Goal: Communication & Community: Answer question/provide support

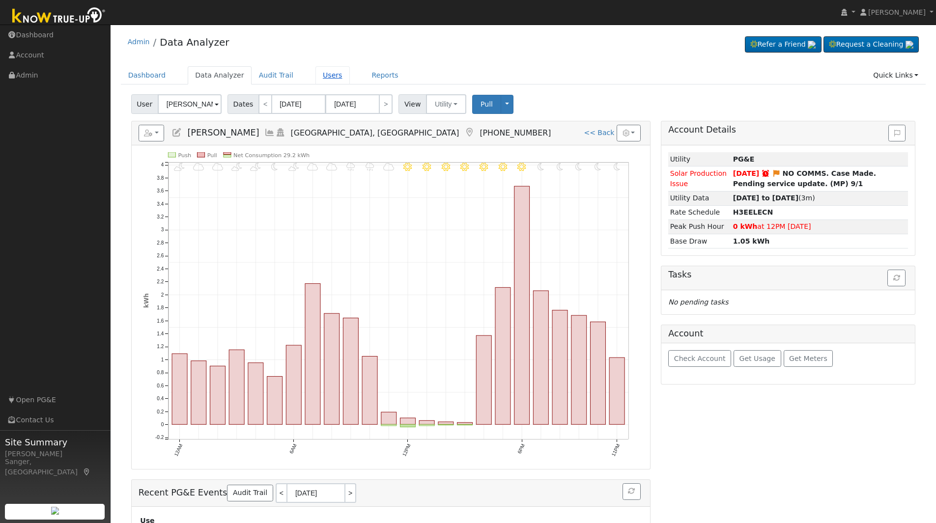
drag, startPoint x: 314, startPoint y: 76, endPoint x: 324, endPoint y: 76, distance: 9.8
click at [315, 76] on link "Users" at bounding box center [332, 75] width 34 height 18
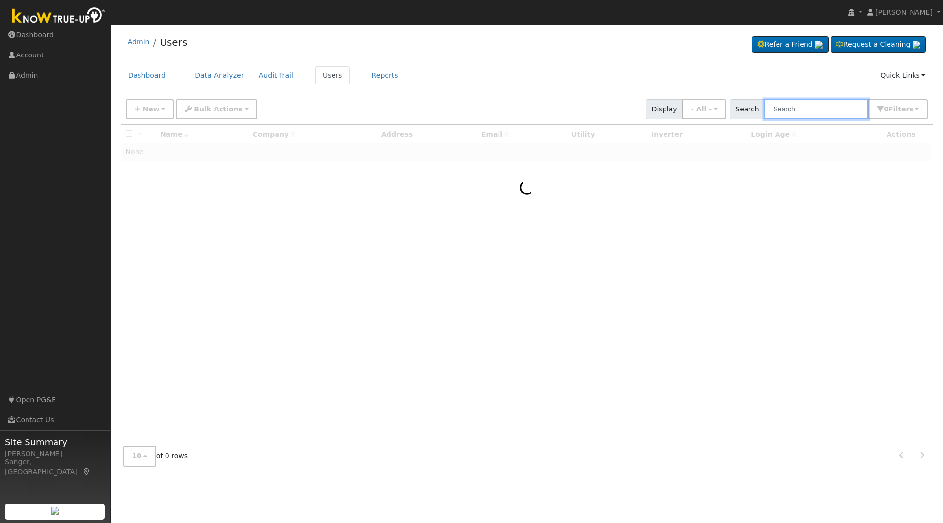
click at [809, 108] on input "text" at bounding box center [816, 109] width 104 height 20
paste input "[EMAIL_ADDRESS][DOMAIN_NAME]"
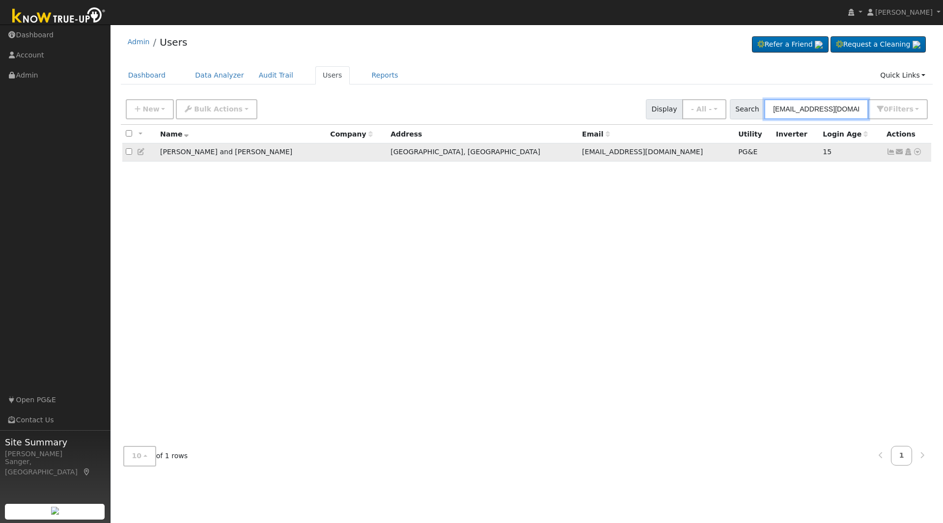
type input "[EMAIL_ADDRESS][DOMAIN_NAME]"
click at [901, 154] on icon at bounding box center [899, 151] width 9 height 7
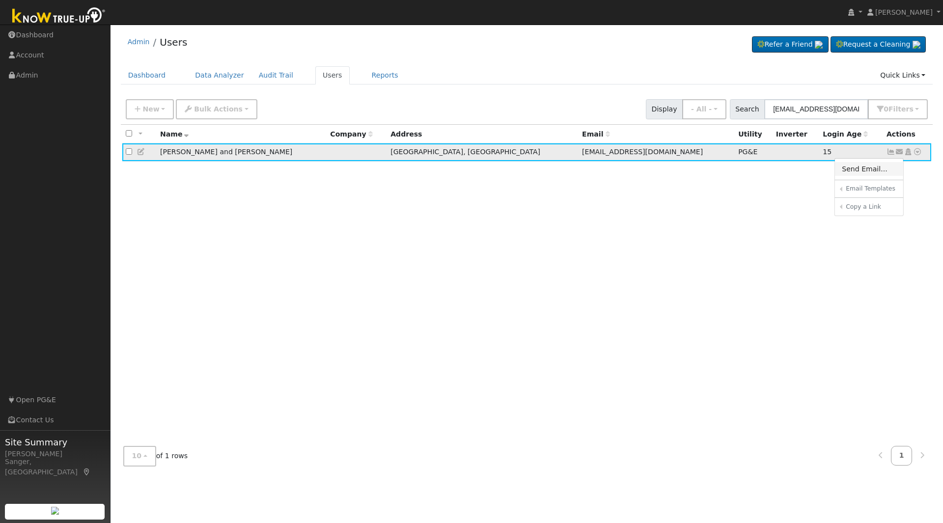
click at [864, 174] on link "Send Email..." at bounding box center [869, 169] width 68 height 14
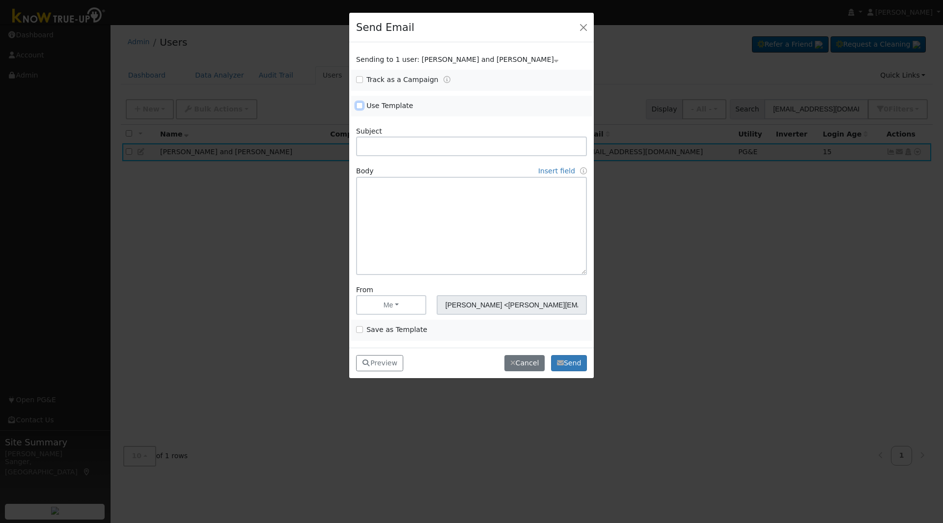
click at [360, 104] on input "Use Template" at bounding box center [359, 105] width 7 height 7
checkbox input "true"
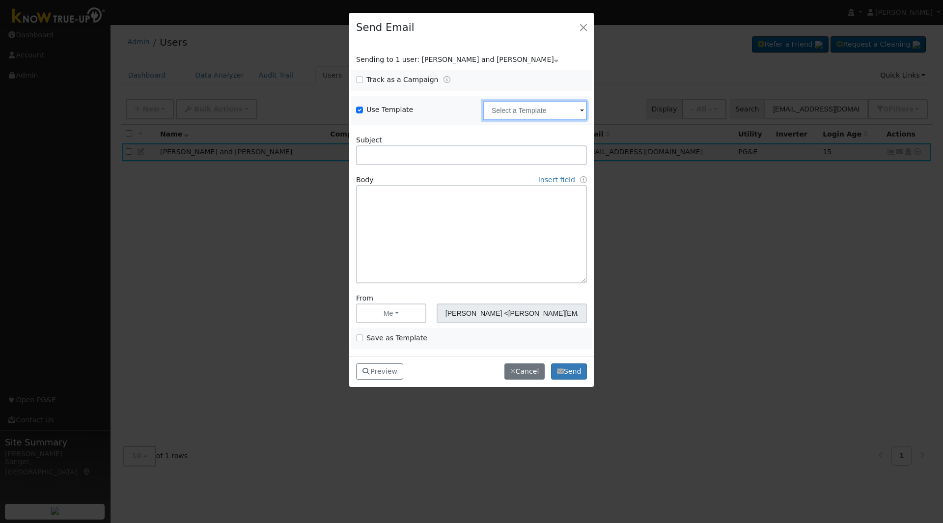
click at [522, 108] on input "text" at bounding box center [535, 111] width 104 height 20
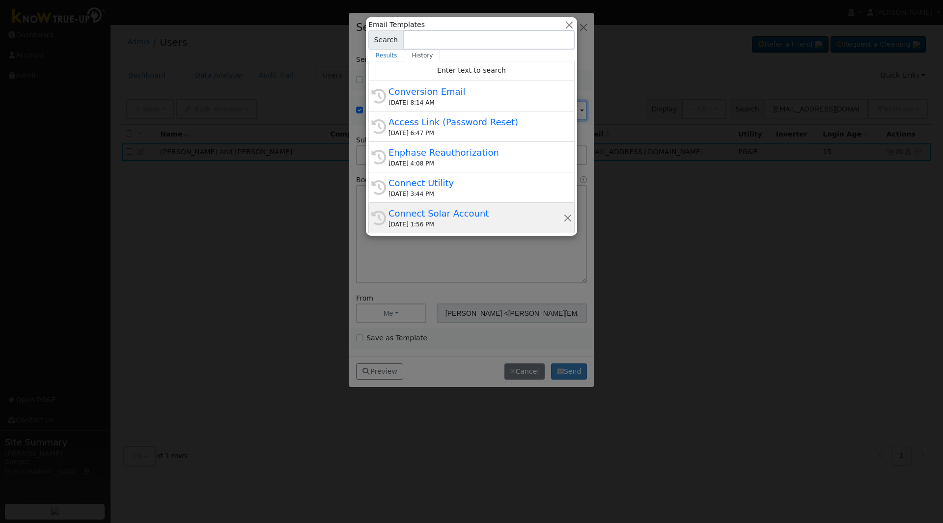
click at [466, 220] on div "Connect Solar Account" at bounding box center [476, 213] width 175 height 13
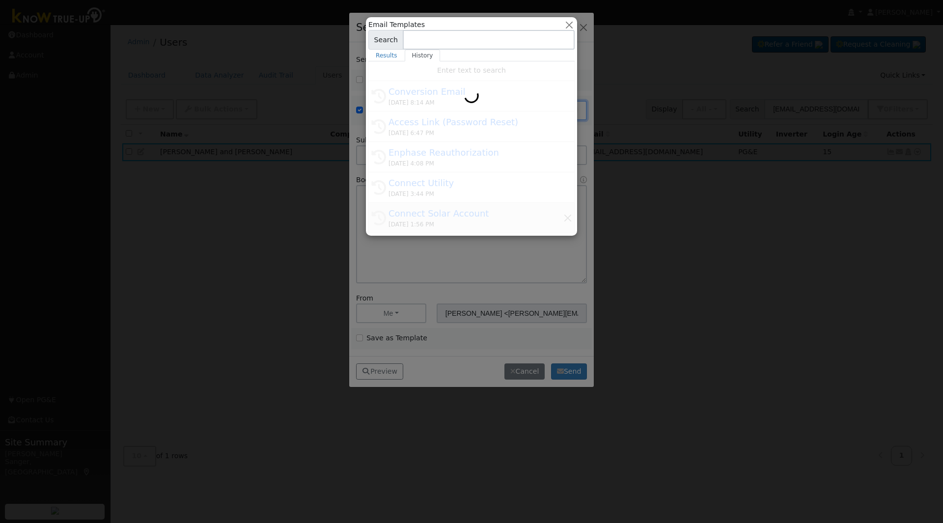
type input "Connect Solar Account"
type textarea "Hello {user_fname}, Please use the link below to login and connect your solar a…"
type input "Know True-Up <[EMAIL_ADDRESS][DOMAIN_NAME]>"
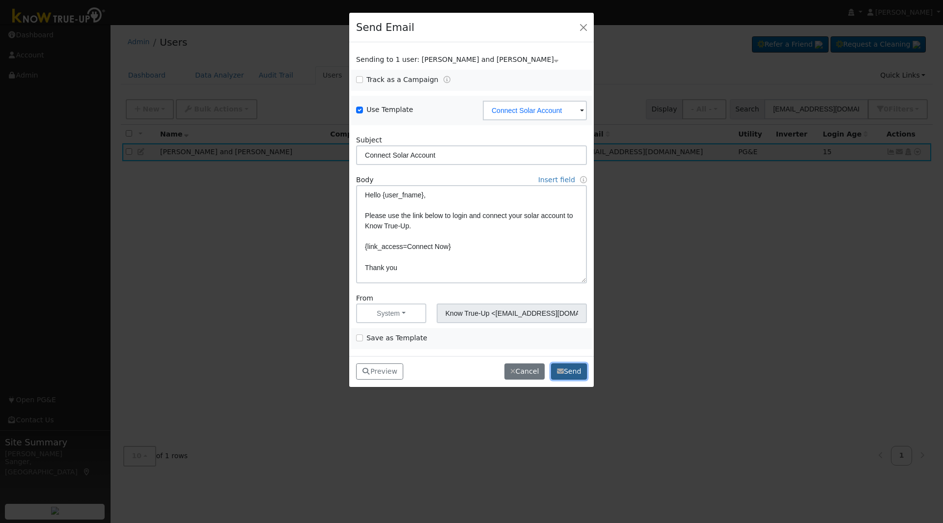
click at [576, 374] on button "Send" at bounding box center [569, 371] width 36 height 17
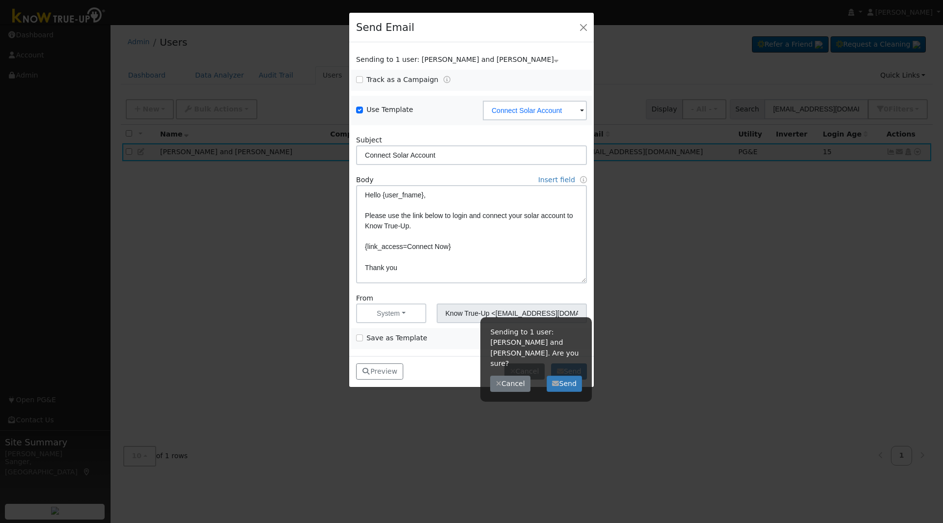
click at [562, 364] on div "Sending to 1 user: [PERSON_NAME] and [PERSON_NAME]. Are you sure? Cancel Send" at bounding box center [535, 359] width 111 height 84
click at [564, 376] on button "Send" at bounding box center [565, 384] width 36 height 17
